Goal: Check status: Check status

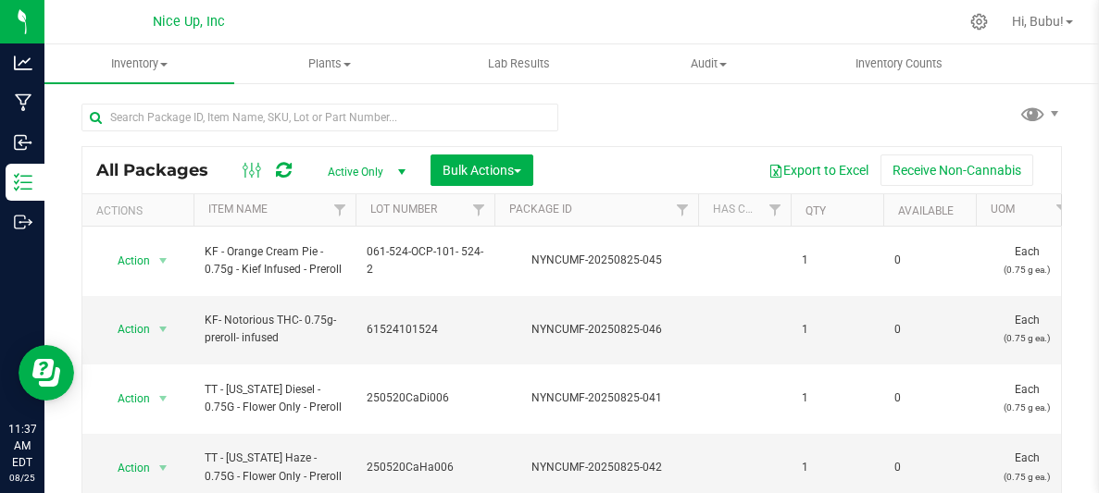
click at [594, 113] on div "All Packages Active Only Active Only Lab Samples Locked All Bulk Actions Add to…" at bounding box center [571, 334] width 980 height 497
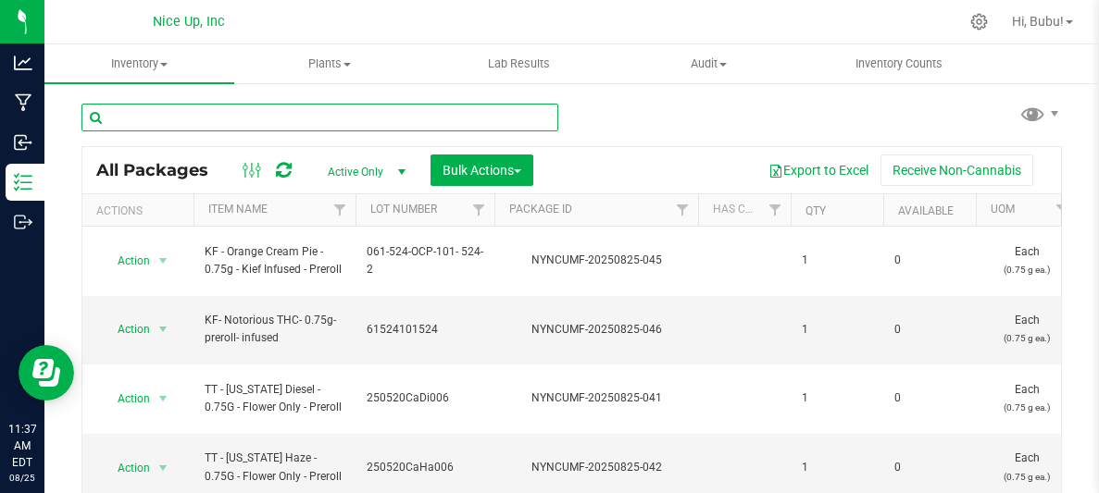
click at [421, 117] on input "text" at bounding box center [319, 118] width 477 height 28
type input "gotham"
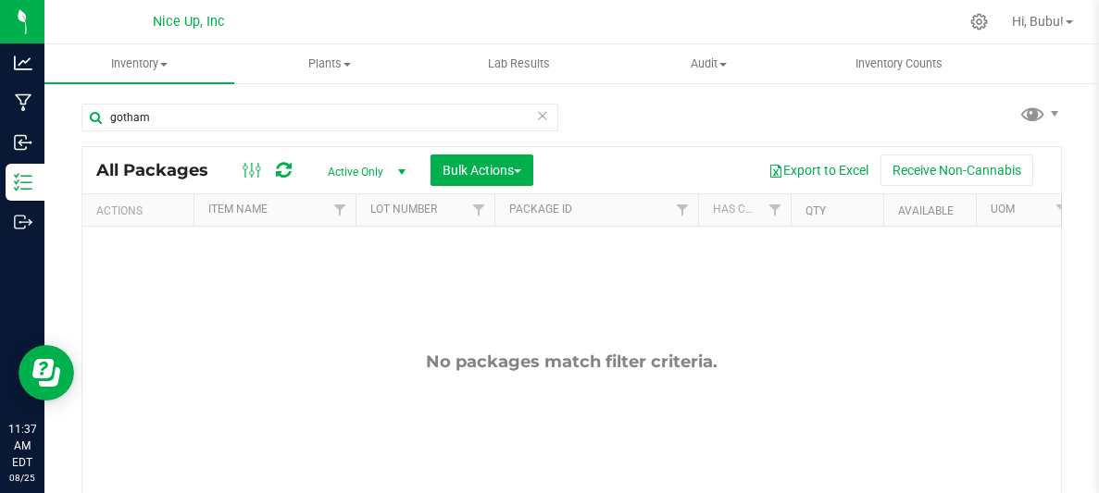
click at [339, 178] on span "Active Only" at bounding box center [363, 172] width 102 height 26
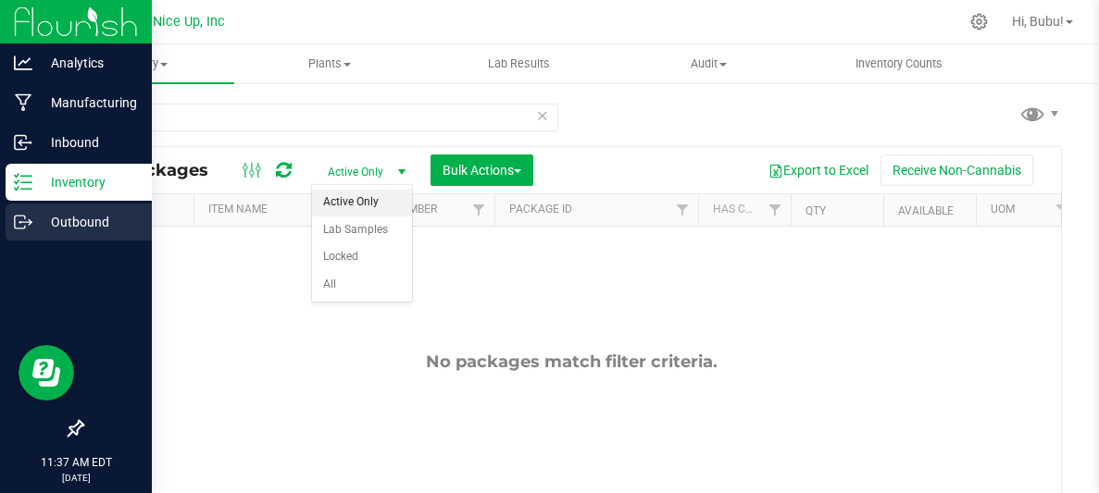
click at [45, 221] on p "Outbound" at bounding box center [87, 222] width 111 height 22
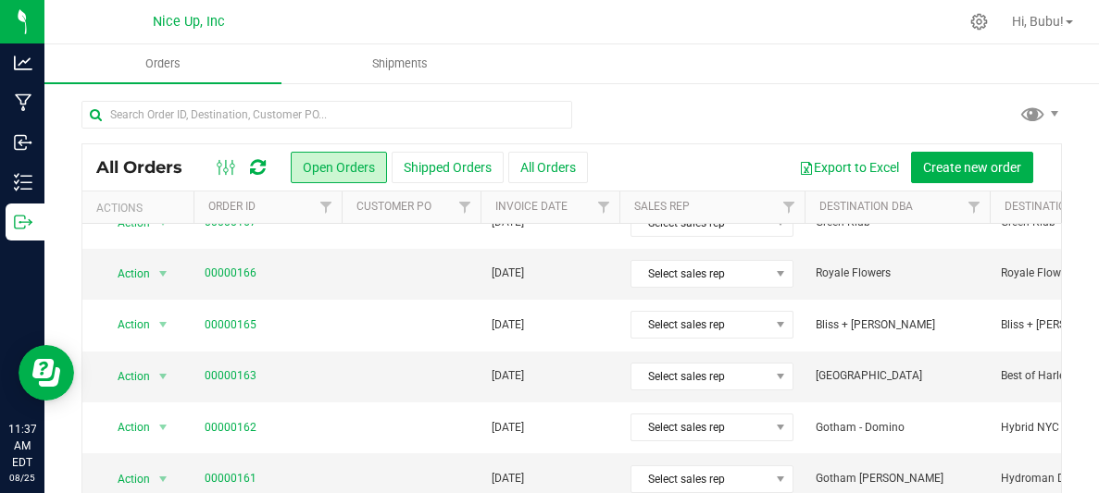
scroll to position [339, 0]
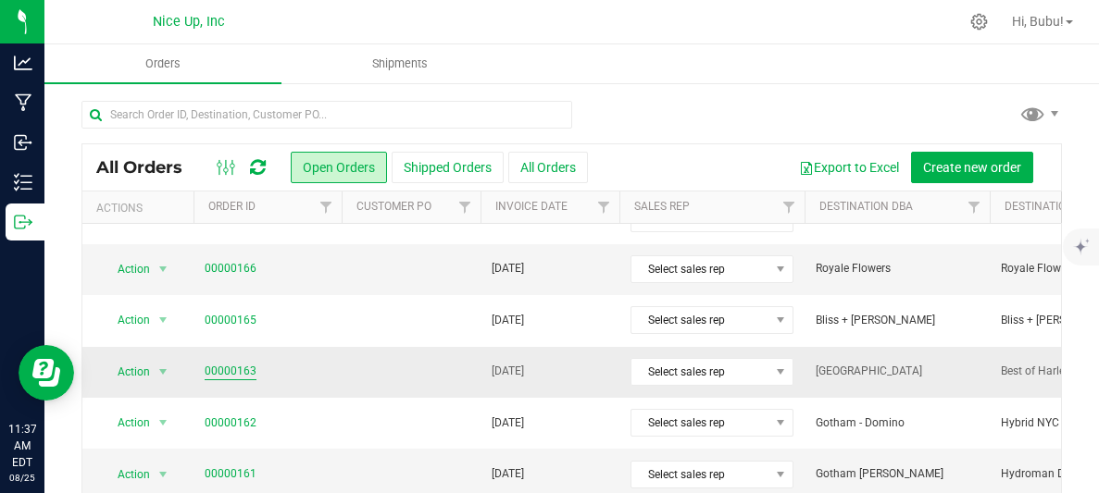
click at [245, 373] on link "00000163" at bounding box center [231, 372] width 52 height 18
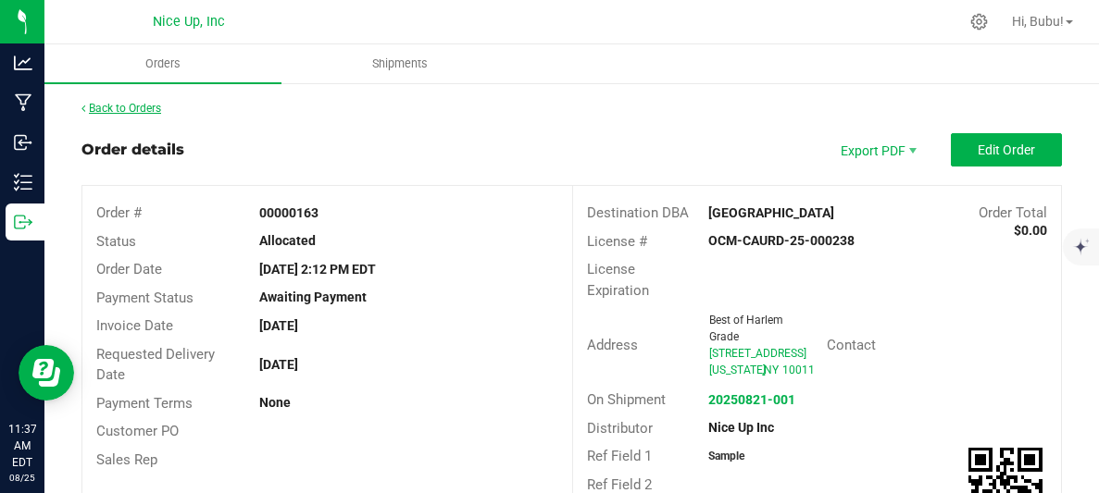
click at [150, 106] on link "Back to Orders" at bounding box center [121, 108] width 80 height 13
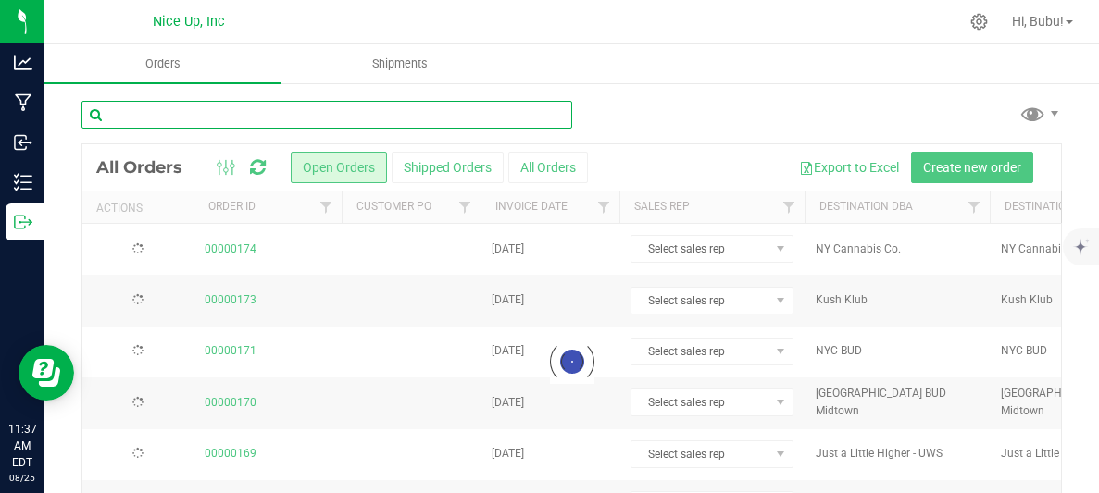
click at [296, 116] on input "text" at bounding box center [326, 115] width 491 height 28
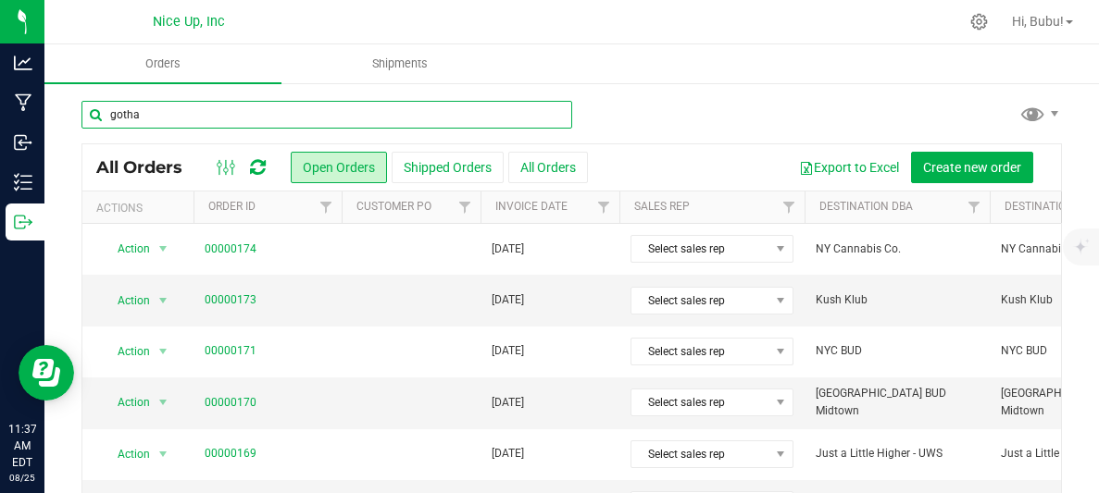
type input "gotham"
type input "Gotham buds"
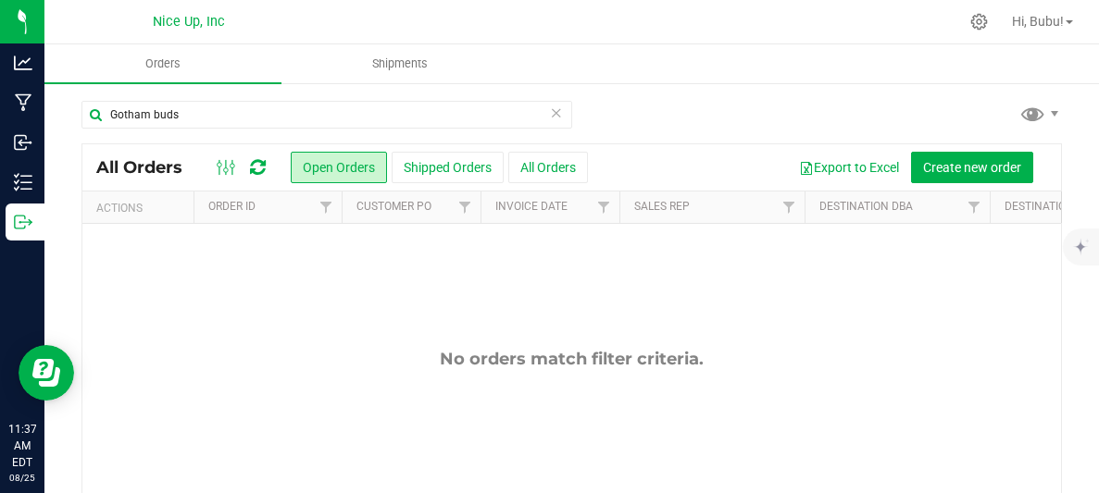
click at [630, 101] on div "Gotham buds" at bounding box center [571, 122] width 980 height 43
